Goal: Task Accomplishment & Management: Manage account settings

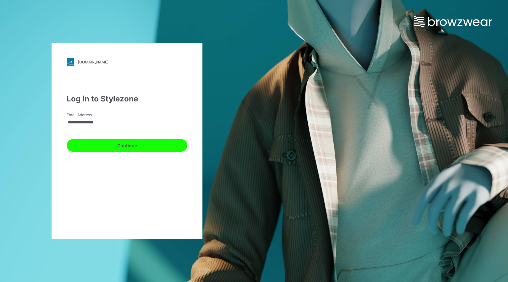
click at [148, 145] on button "Continue" at bounding box center [127, 145] width 121 height 13
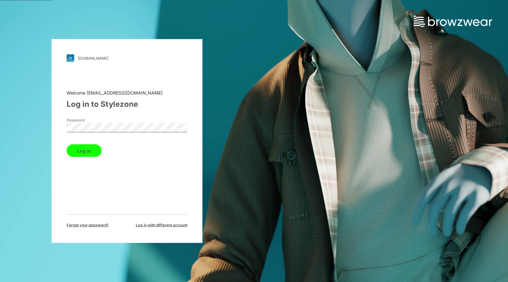
click at [92, 148] on button "Log in" at bounding box center [84, 151] width 35 height 13
